Goal: Use online tool/utility: Utilize a website feature to perform a specific function

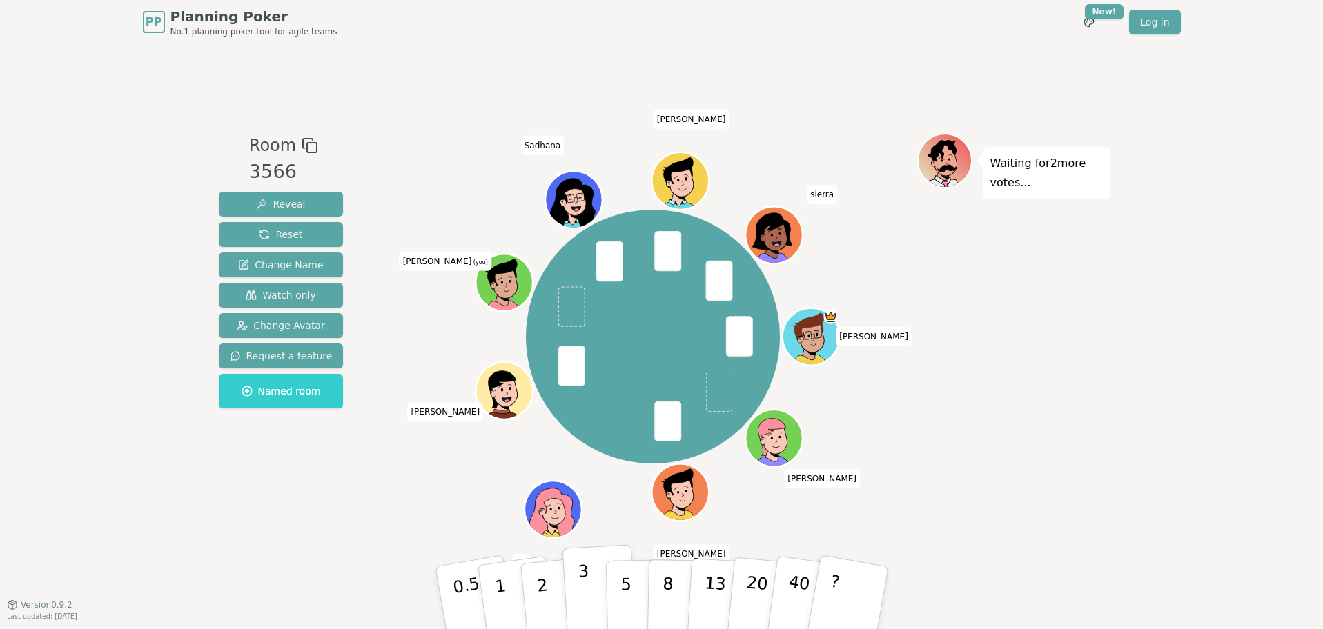
click at [567, 593] on button "3" at bounding box center [599, 599] width 75 height 108
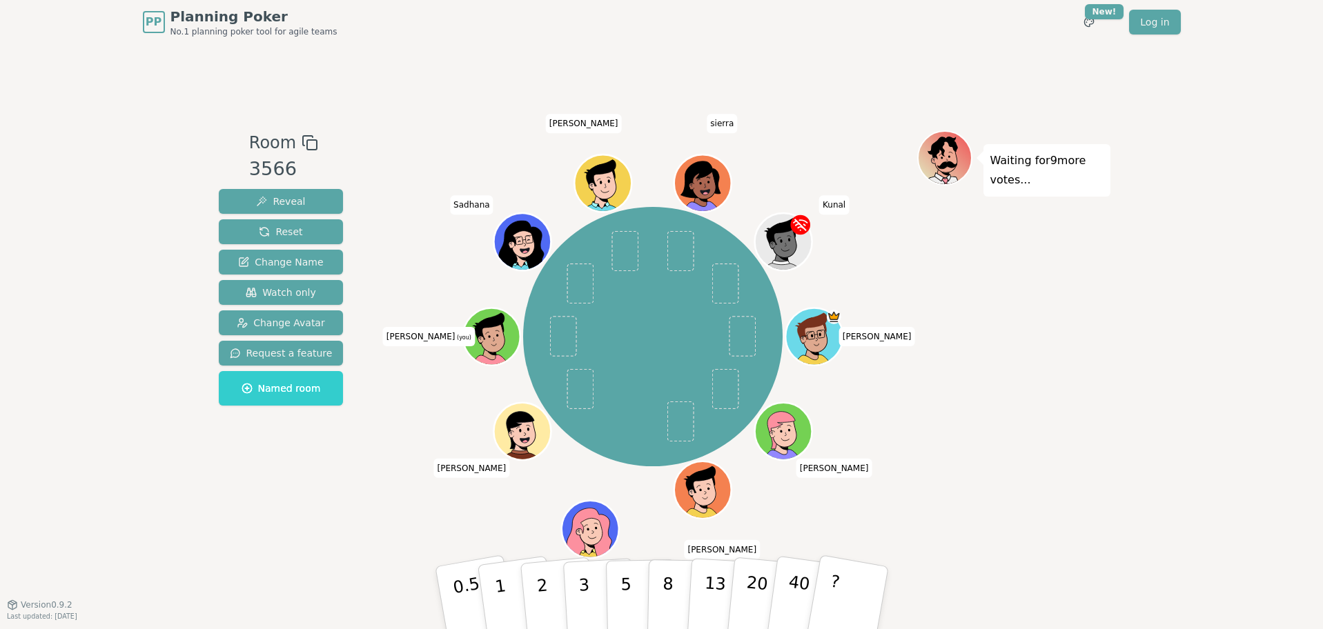
click at [887, 123] on div "Room 3566 Reveal Reset Change Name Watch only Change Avatar Request a feature N…" at bounding box center [661, 324] width 897 height 560
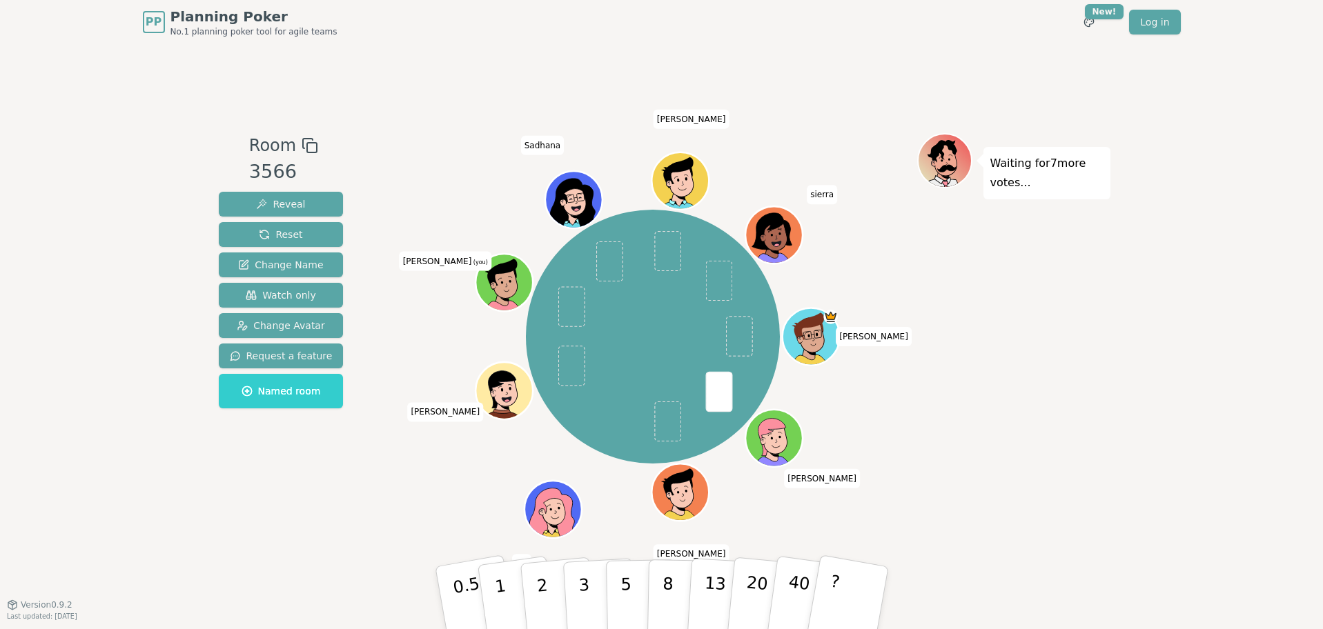
click at [380, 502] on div "Room 3566 Reveal Reset Change Name Watch only Change Avatar Request a feature N…" at bounding box center [661, 324] width 897 height 382
click at [603, 601] on button "3" at bounding box center [599, 599] width 75 height 108
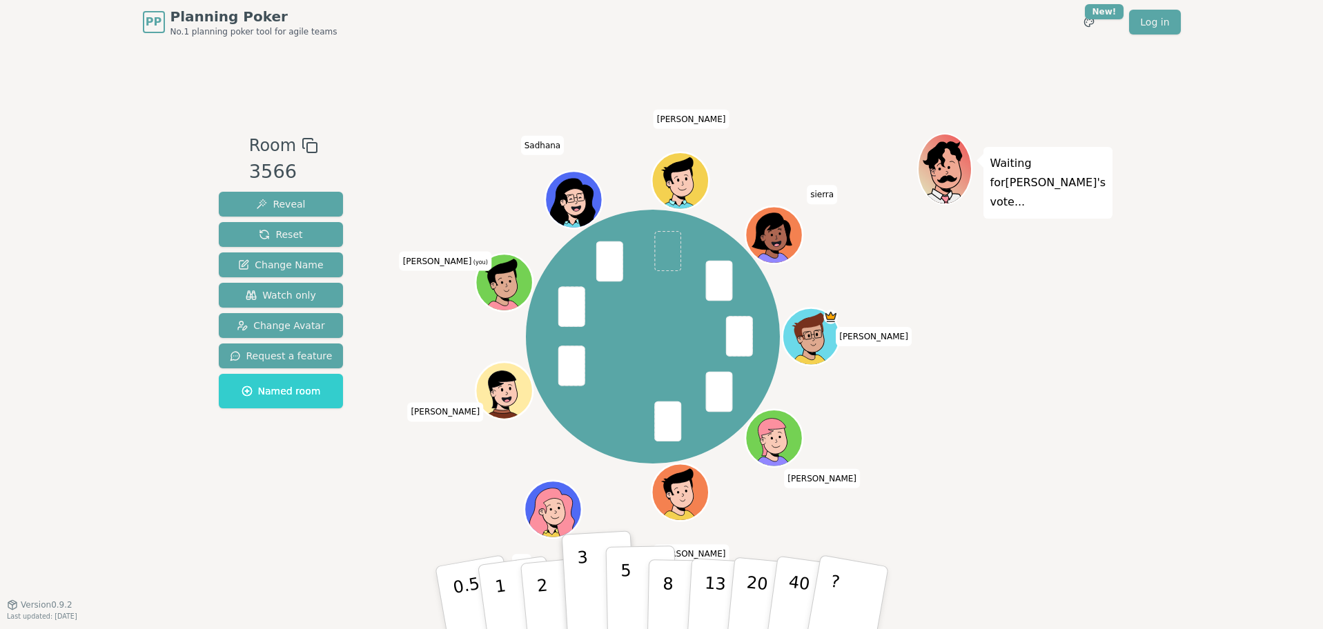
click at [622, 569] on p "5" at bounding box center [626, 598] width 12 height 75
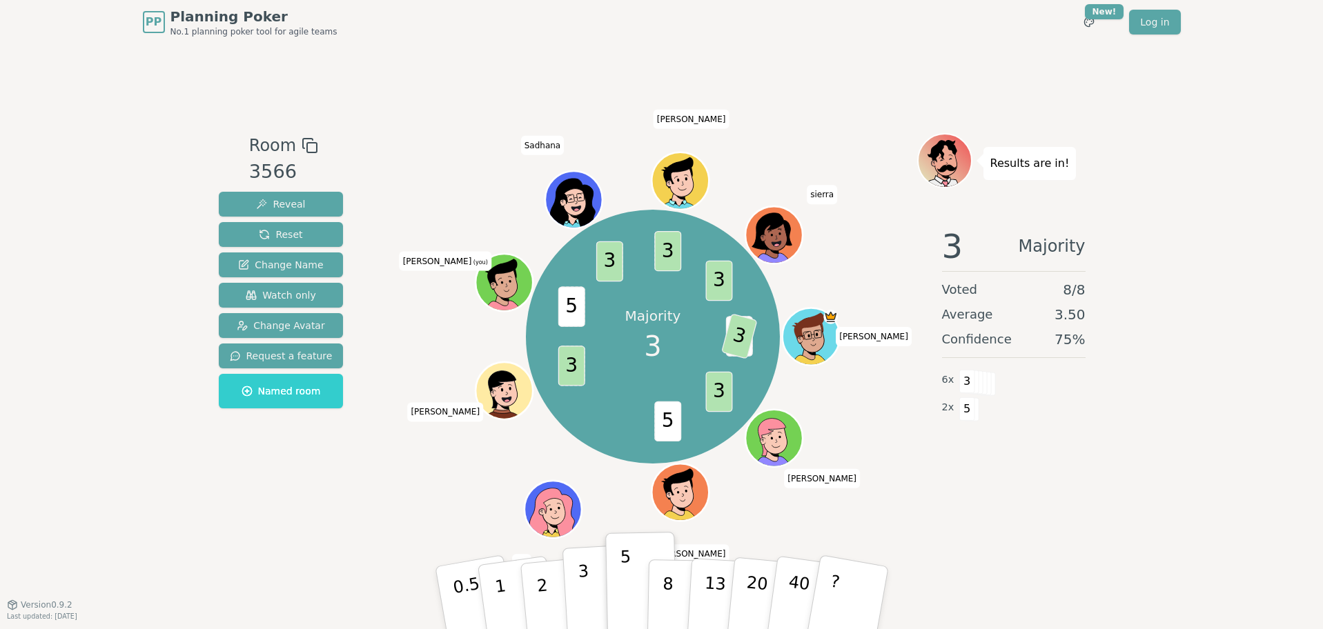
click at [589, 576] on button "3" at bounding box center [599, 599] width 75 height 108
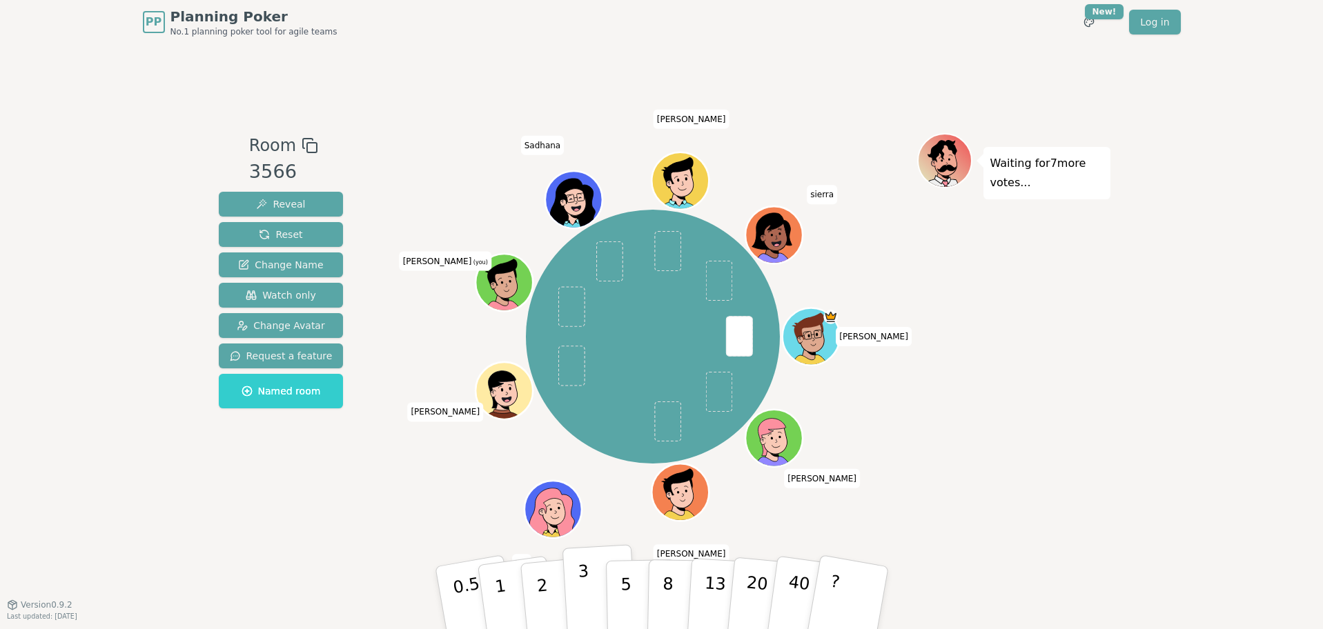
click at [586, 591] on p "3" at bounding box center [584, 599] width 15 height 75
click at [1178, 531] on div "PP Planning Poker No.1 planning poker tool for agile teams Toggle theme New! Lo…" at bounding box center [661, 314] width 1323 height 629
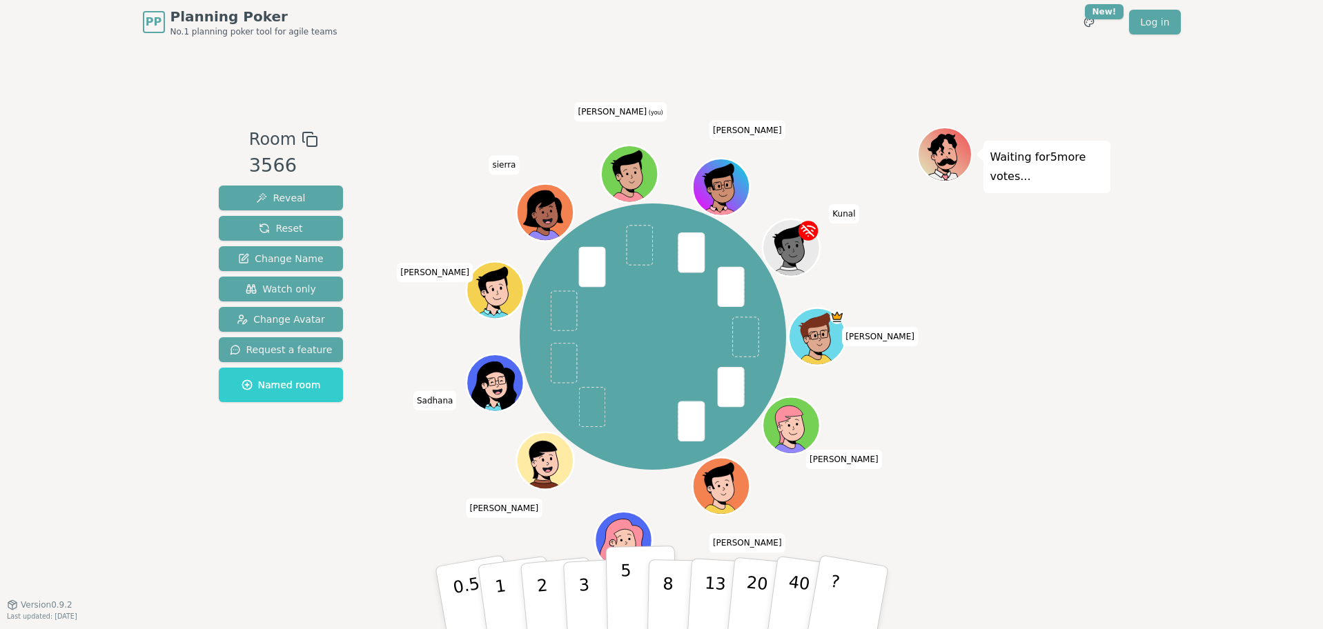
click at [609, 589] on button "5" at bounding box center [640, 598] width 71 height 105
click at [590, 594] on button "3" at bounding box center [599, 599] width 75 height 108
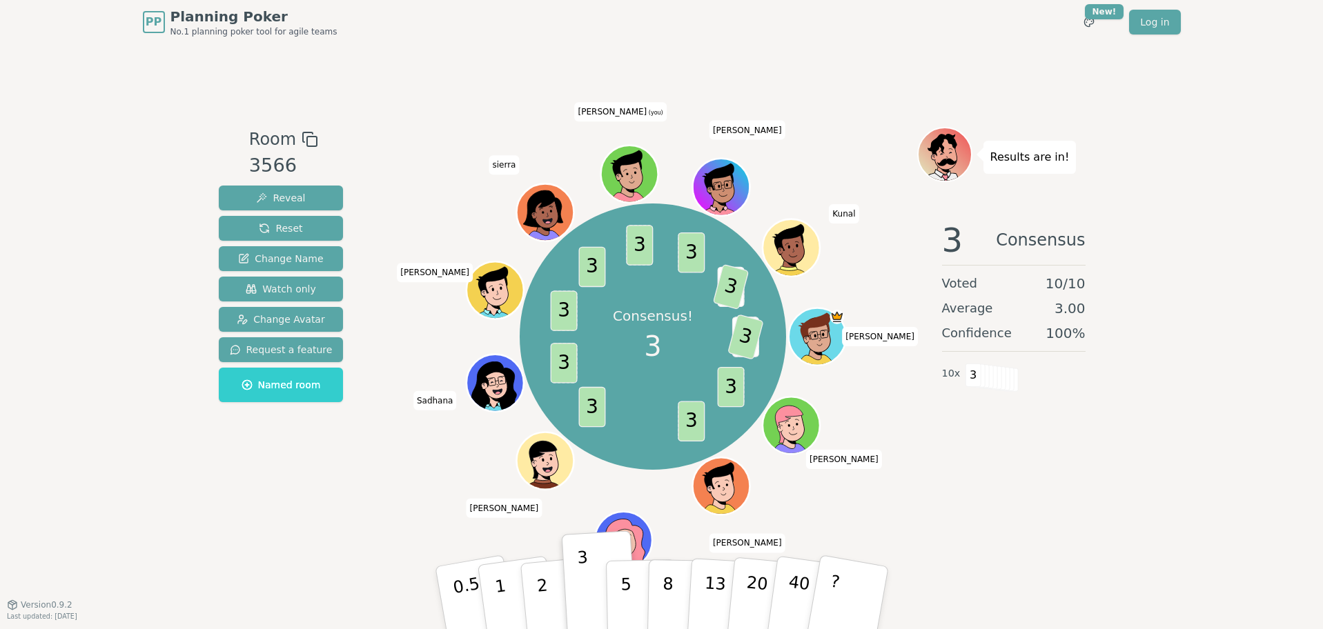
click at [1043, 510] on div "Results are in! 3 Consensus Voted 10 / 10 Average 3.00 Confidence 100 % 10 x 3" at bounding box center [1013, 324] width 193 height 395
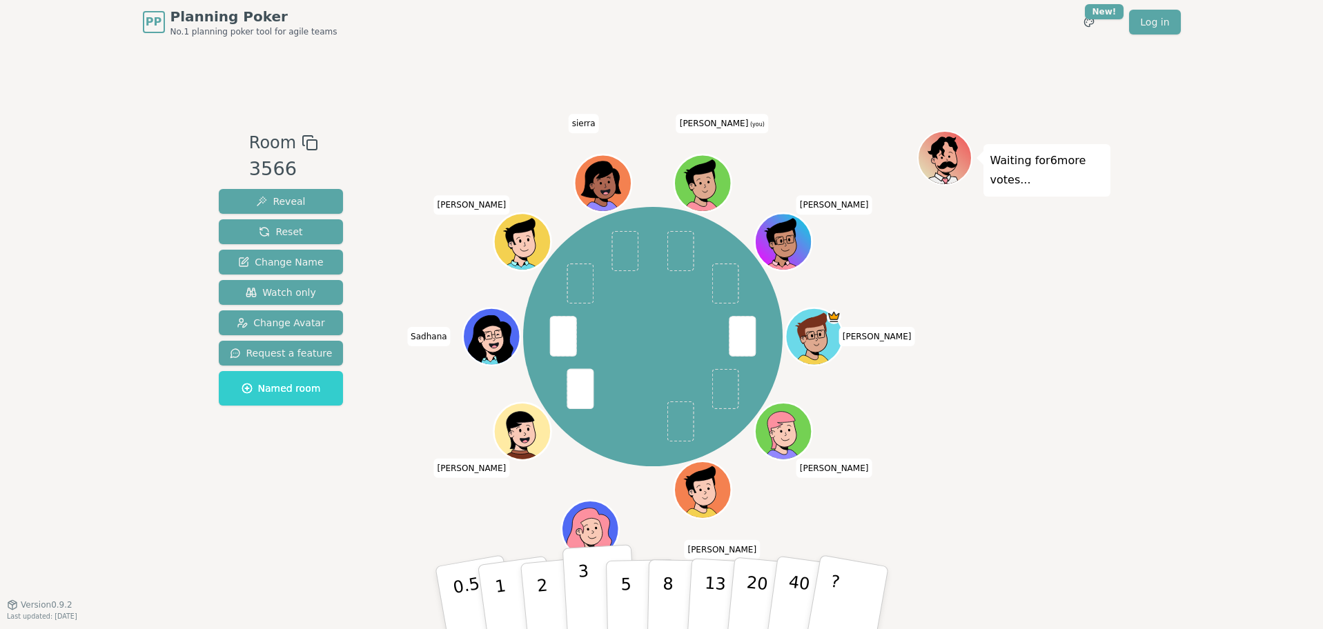
click at [580, 593] on p "3" at bounding box center [584, 599] width 15 height 75
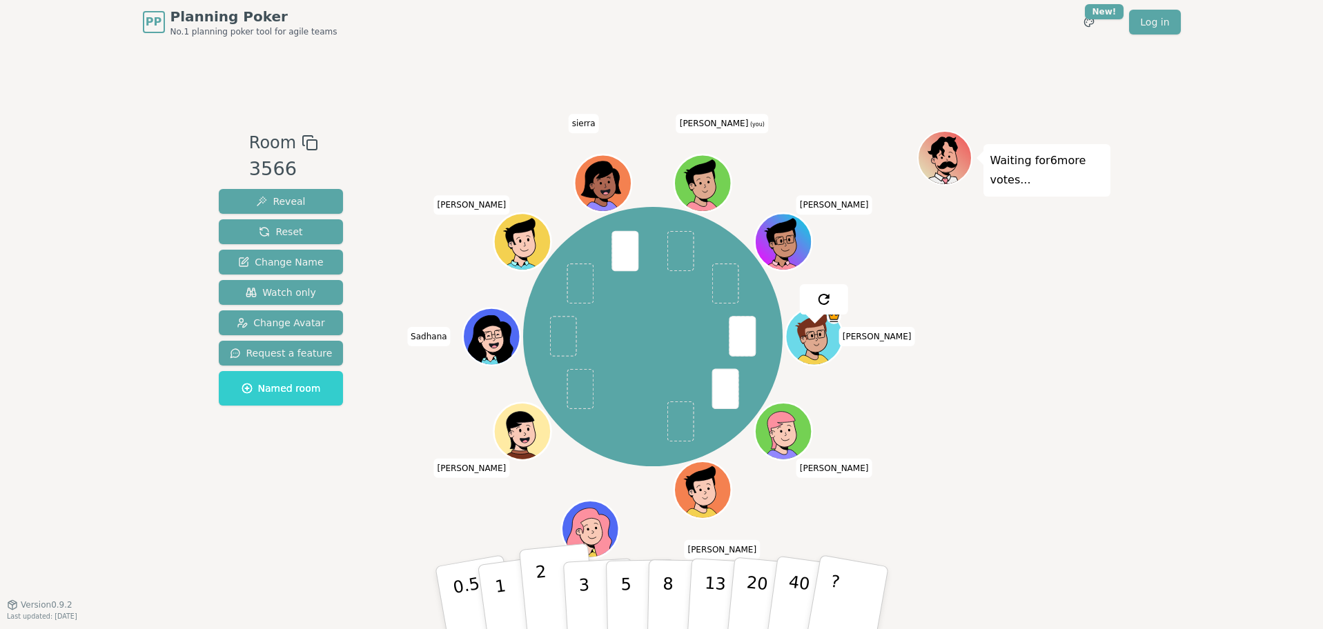
click at [553, 588] on button "2" at bounding box center [557, 599] width 79 height 110
click at [565, 587] on button "3" at bounding box center [599, 599] width 75 height 108
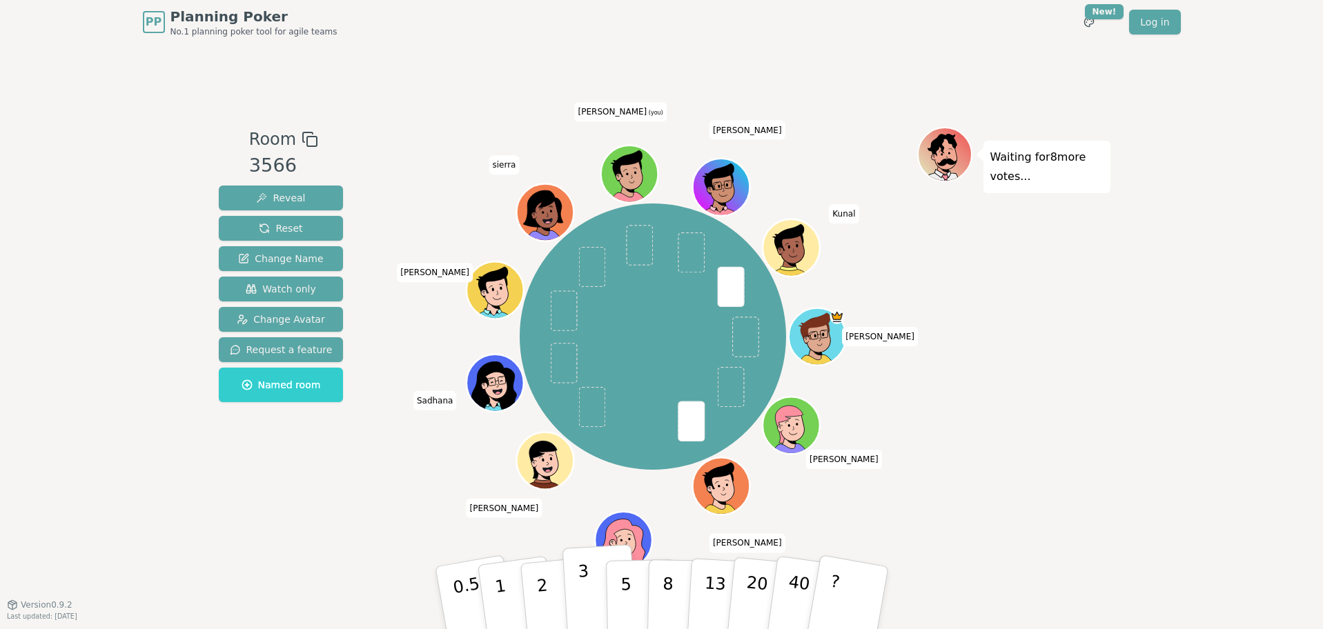
click at [566, 598] on button "3" at bounding box center [599, 599] width 75 height 108
